Goal: Task Accomplishment & Management: Manage account settings

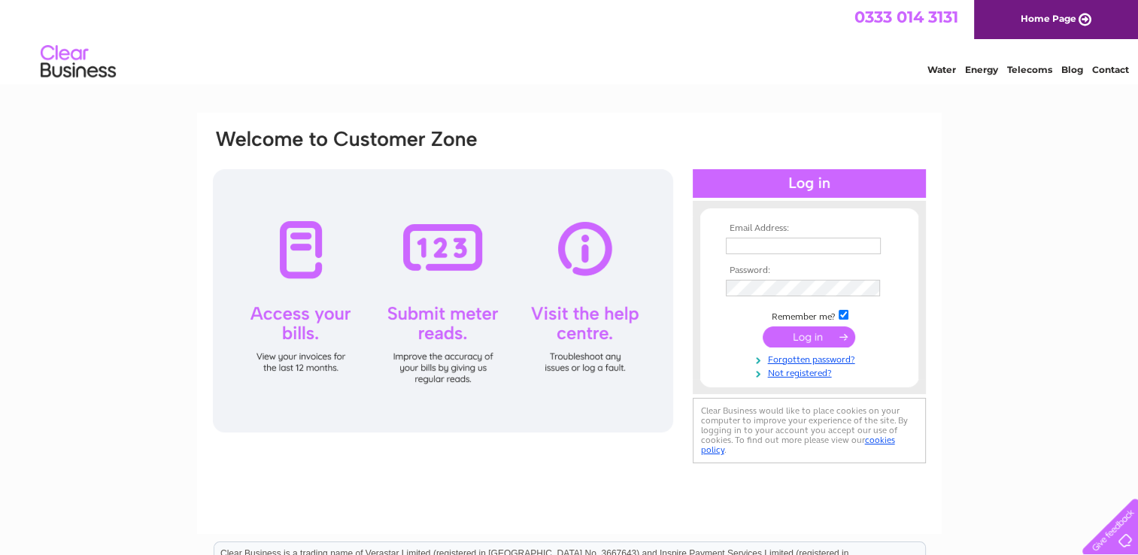
type input "andrew.newall@btconnect.com"
click at [803, 339] on input "submit" at bounding box center [809, 336] width 93 height 21
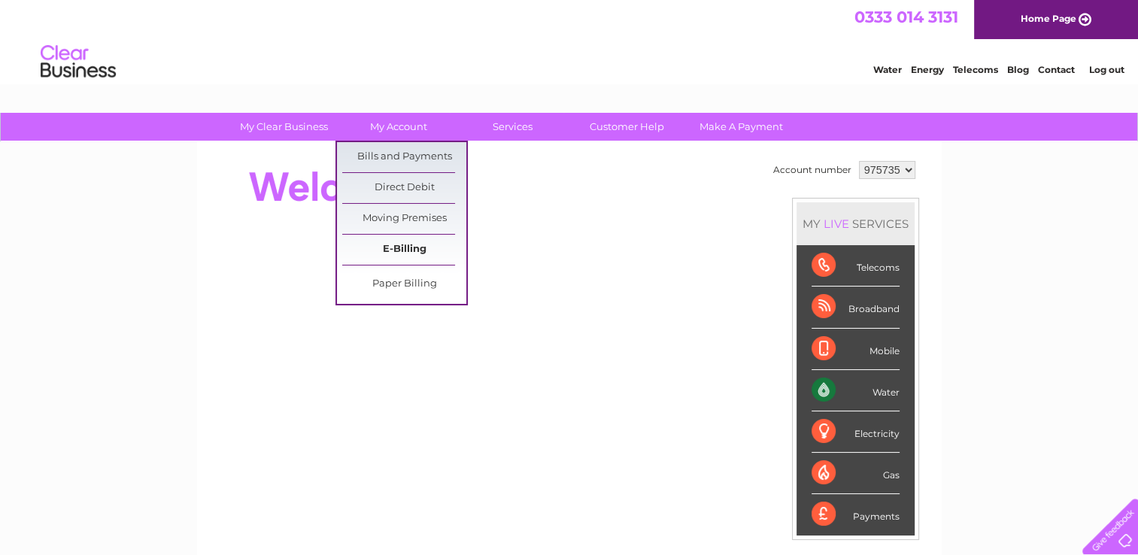
click at [389, 254] on link "E-Billing" at bounding box center [404, 250] width 124 height 30
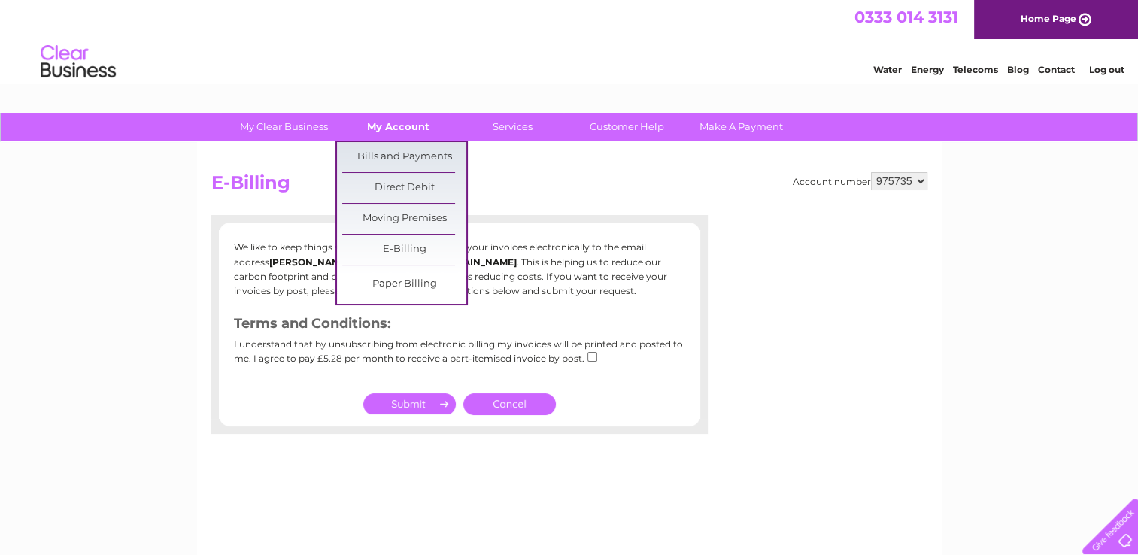
click at [408, 134] on link "My Account" at bounding box center [398, 127] width 124 height 28
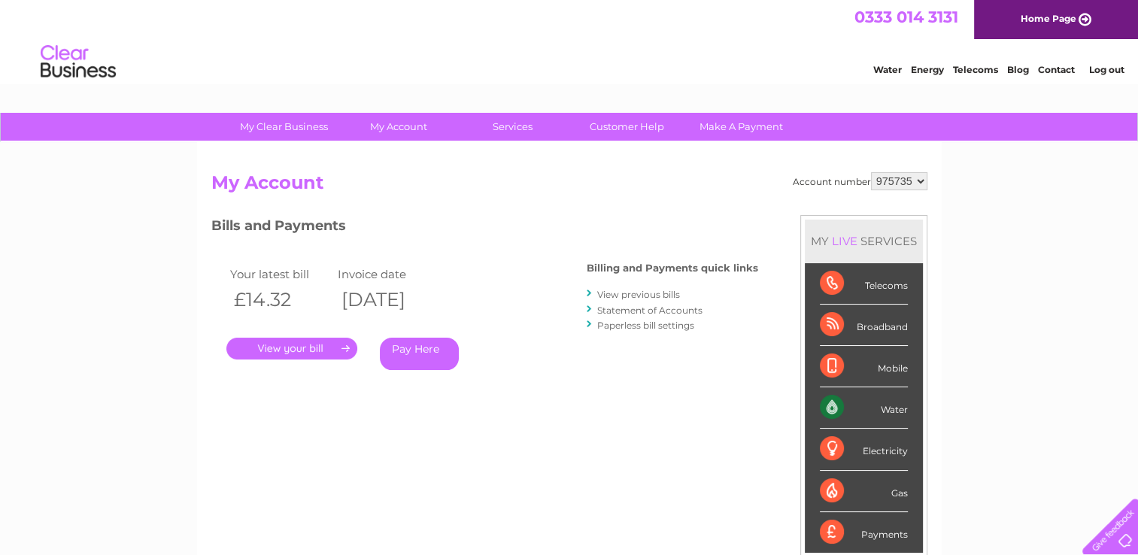
click at [403, 158] on div "Account number 975735 My Account MY LIVE SERVICES Telecoms Broadband Mobile Wat…" at bounding box center [569, 391] width 745 height 498
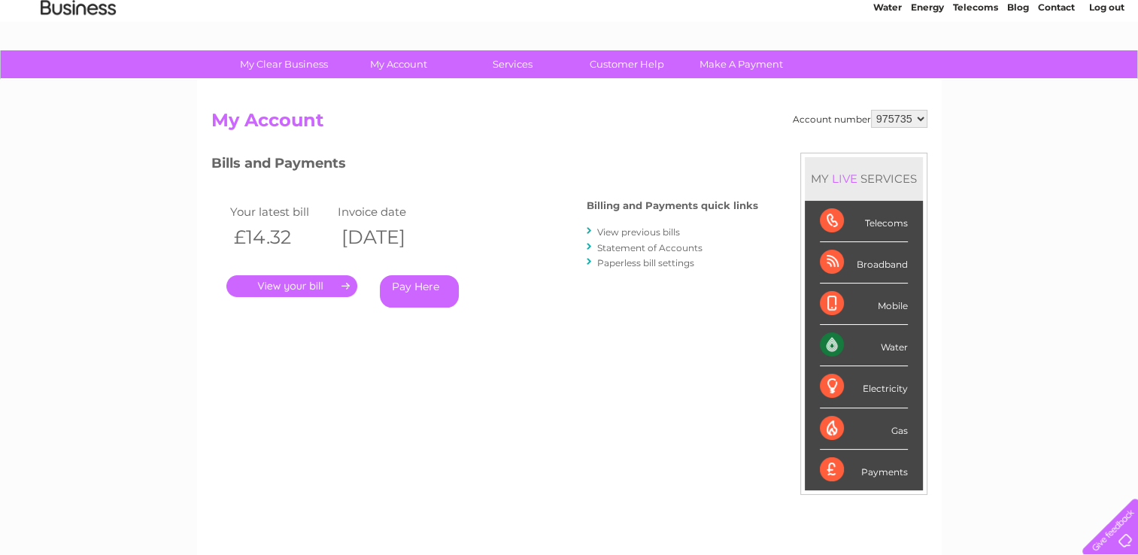
scroll to position [63, 0]
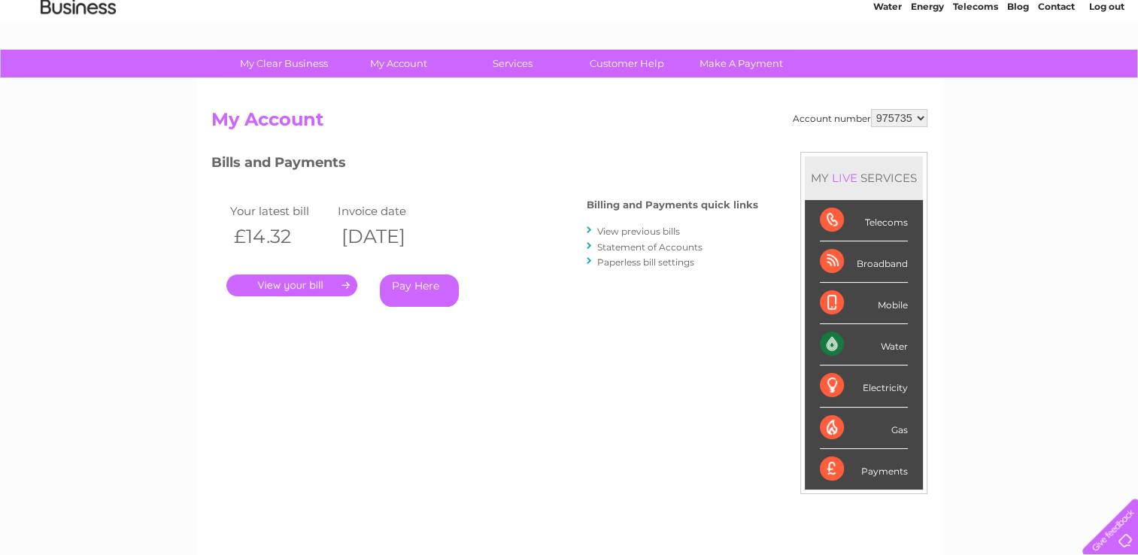
click at [308, 285] on link "." at bounding box center [291, 286] width 131 height 22
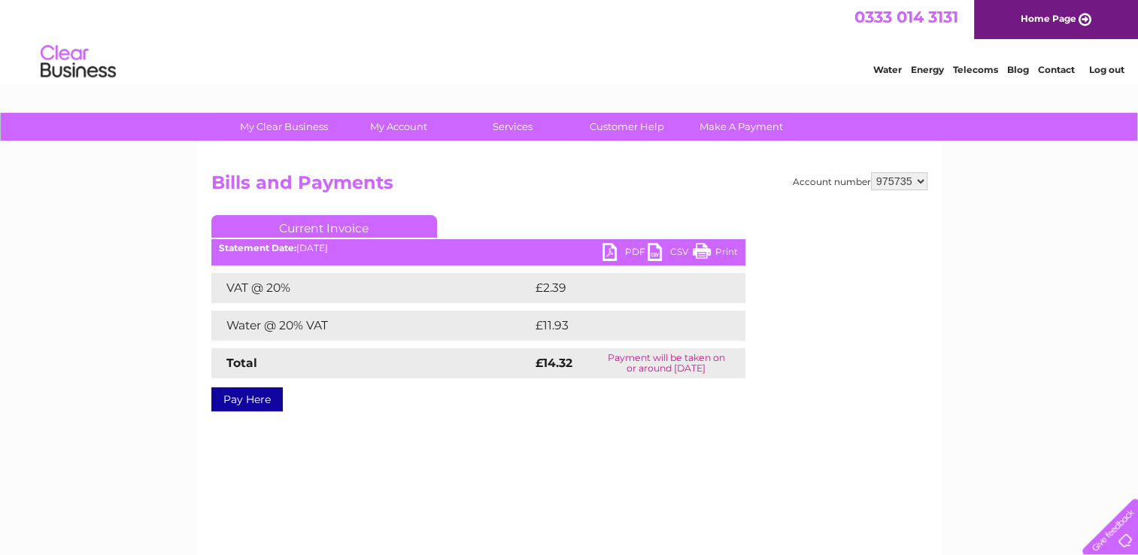
click at [885, 66] on link "Water" at bounding box center [887, 69] width 29 height 11
